Goal: Task Accomplishment & Management: Manage account settings

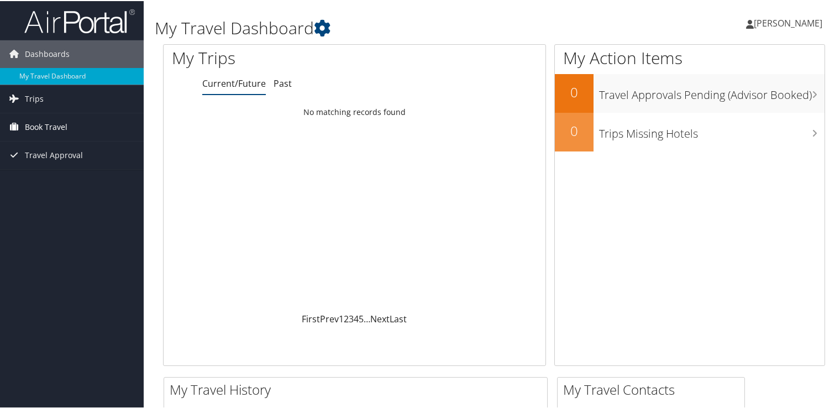
click at [33, 125] on span "Book Travel" at bounding box center [46, 126] width 43 height 28
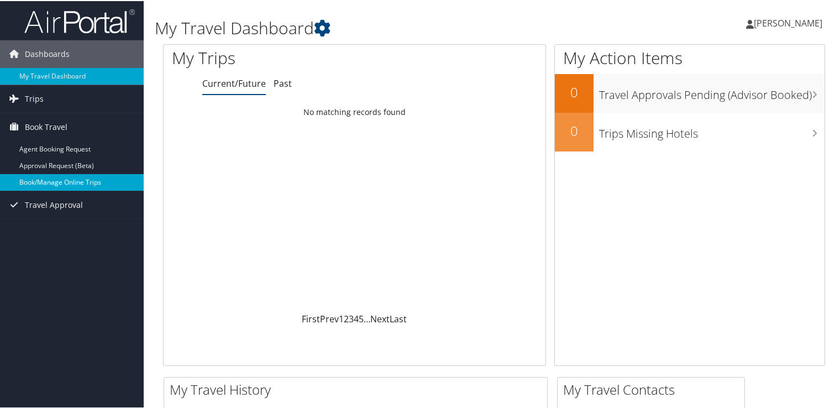
click at [45, 185] on link "Book/Manage Online Trips" at bounding box center [72, 181] width 144 height 17
click at [768, 24] on span "[PERSON_NAME]" at bounding box center [788, 22] width 69 height 12
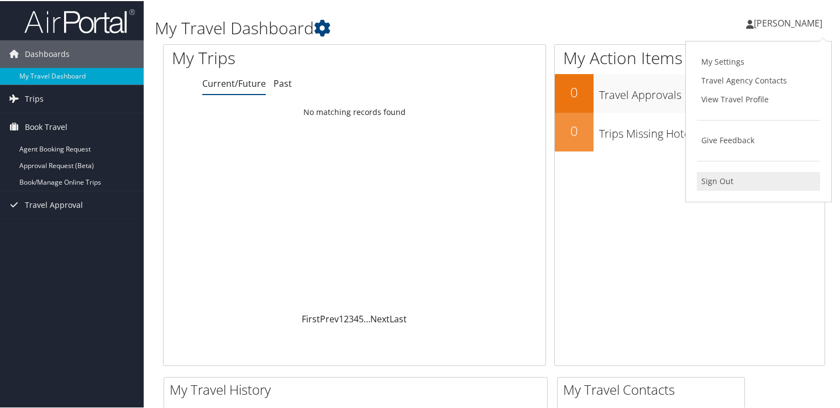
click at [720, 182] on link "Sign Out" at bounding box center [758, 180] width 123 height 19
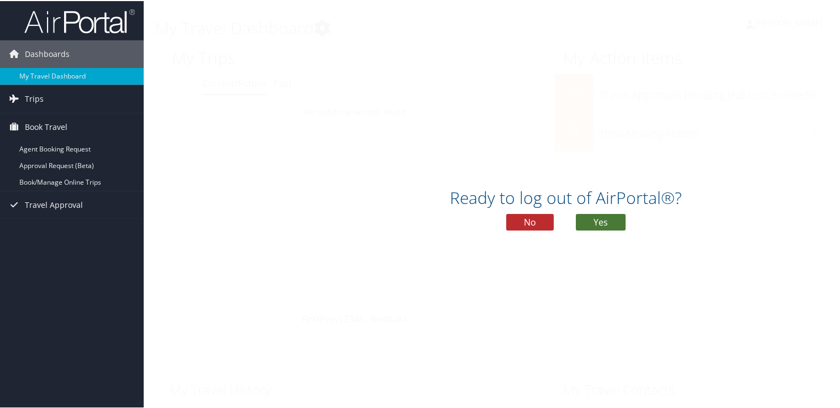
click at [608, 229] on button "Yes" at bounding box center [601, 221] width 50 height 17
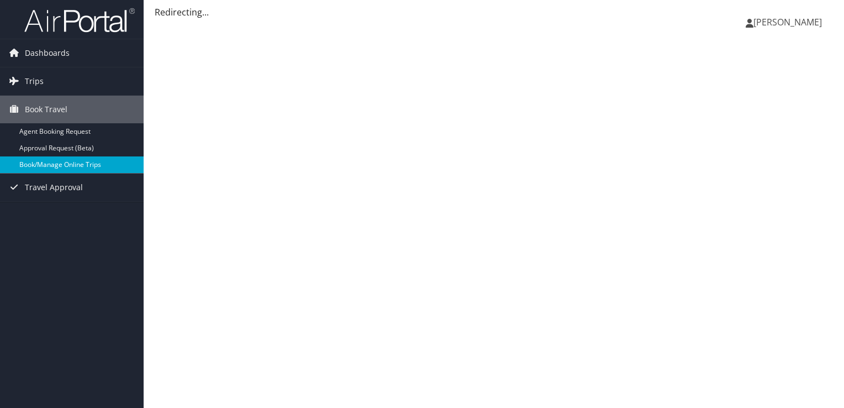
click at [41, 165] on link "Book/Manage Online Trips" at bounding box center [72, 164] width 144 height 17
